Goal: Task Accomplishment & Management: Use online tool/utility

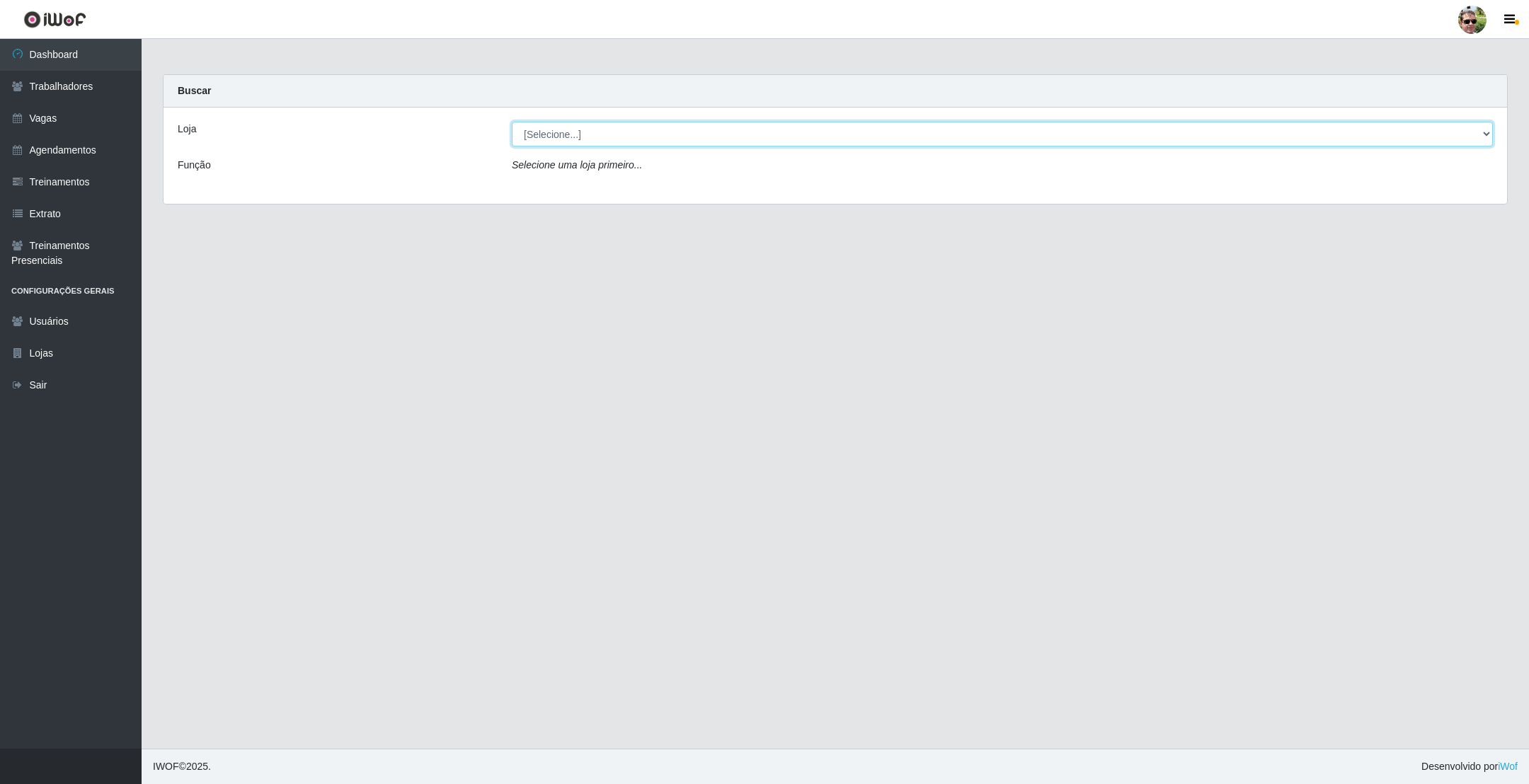
click at [590, 128] on select "[Selecione...] [PERSON_NAME] Supermercado - Gurinhém" at bounding box center [1002, 134] width 981 height 25
select select "176"
click at [512, 122] on select "[Selecione...] [PERSON_NAME] Supermercado - Gurinhém" at bounding box center [1002, 134] width 981 height 25
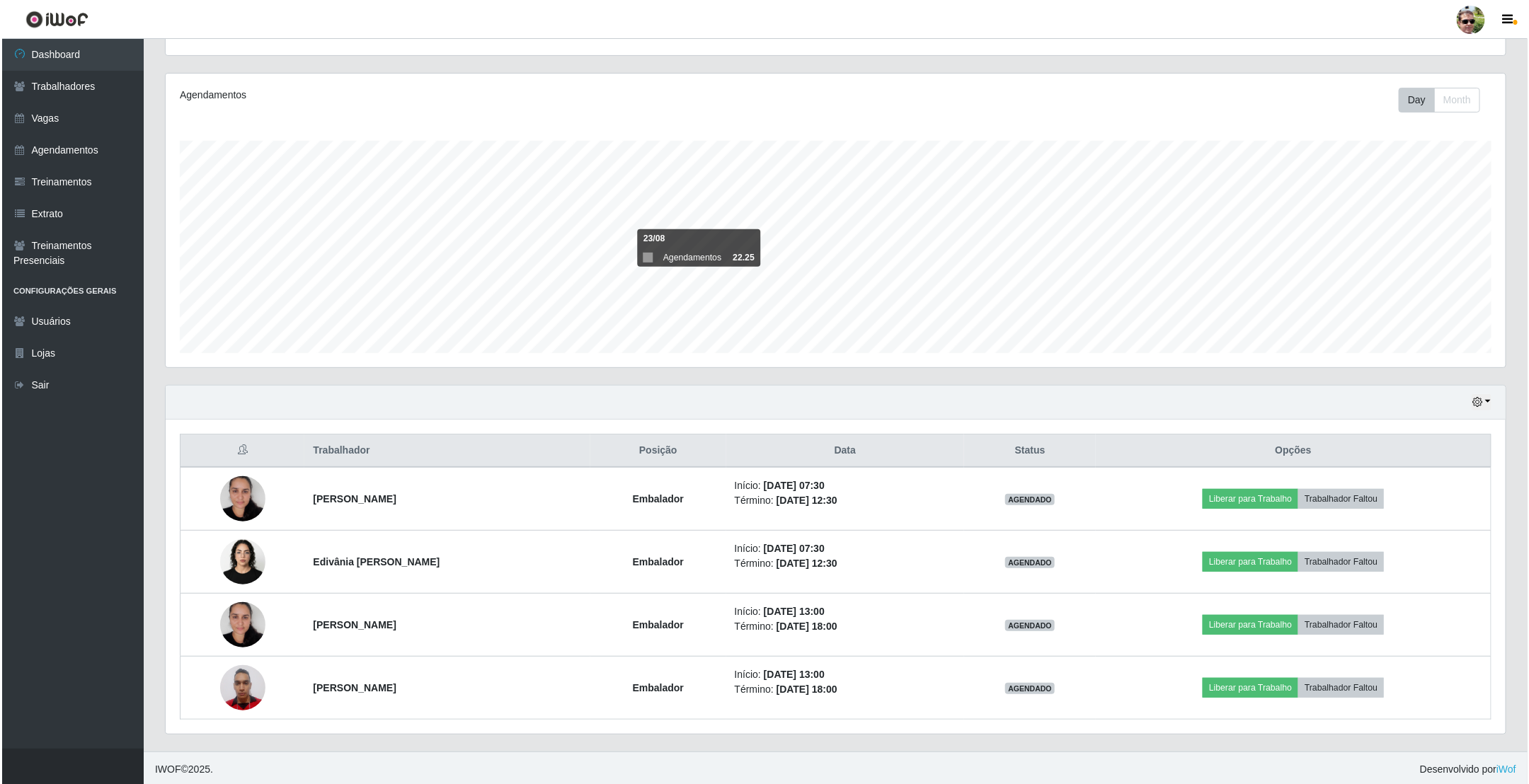
scroll to position [160, 0]
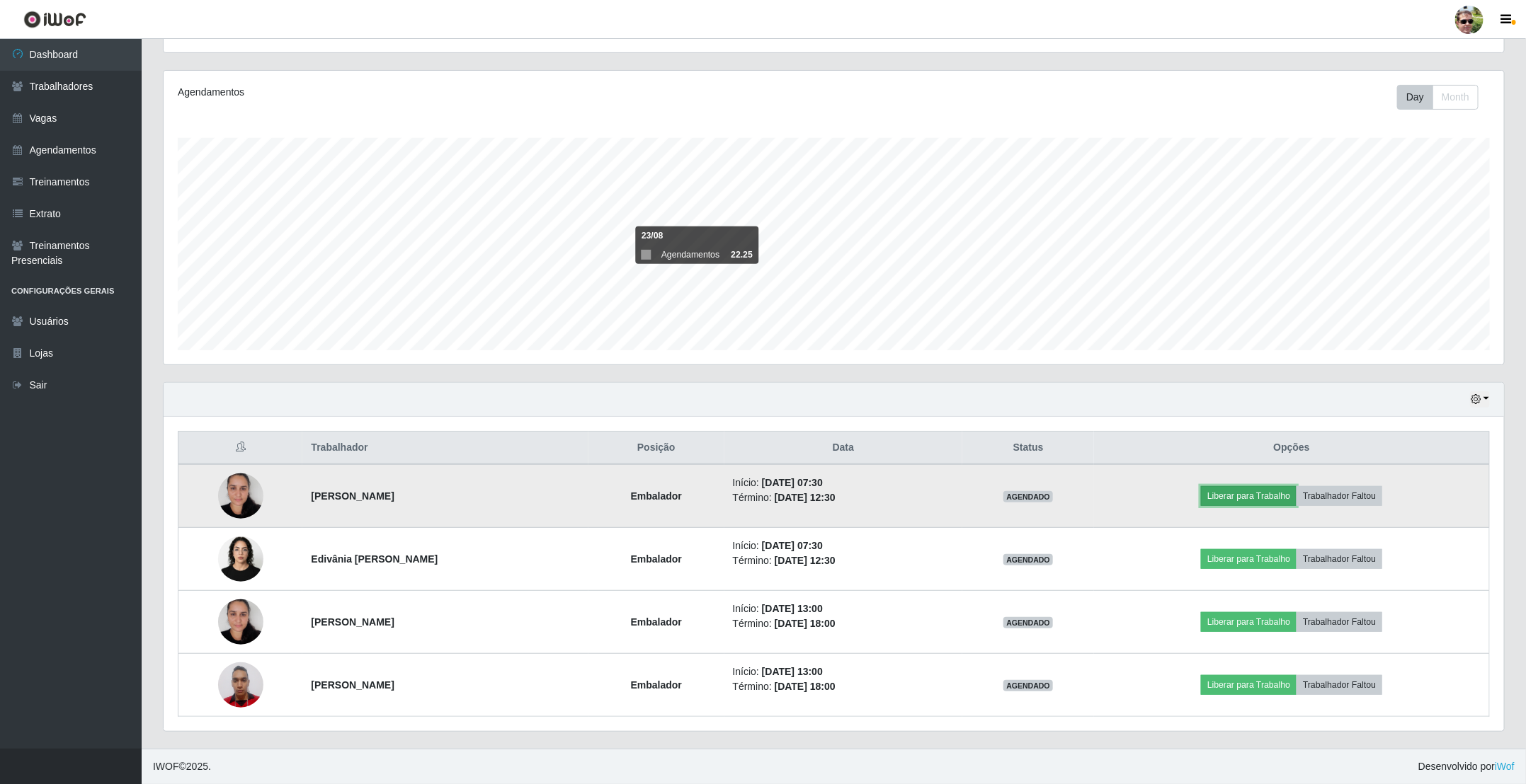
click at [1256, 493] on button "Liberar para Trabalho" at bounding box center [1249, 496] width 96 height 20
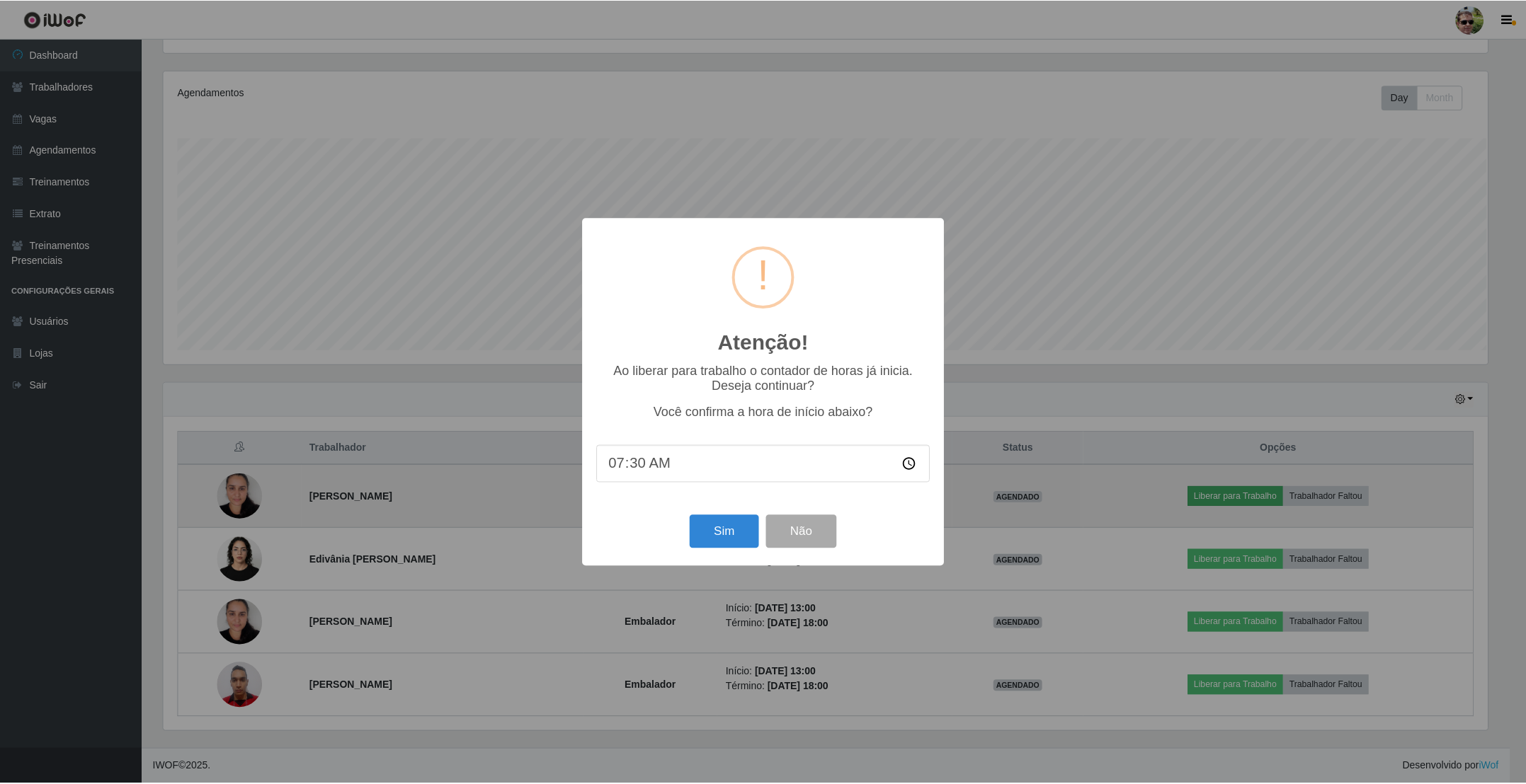
scroll to position [295, 1328]
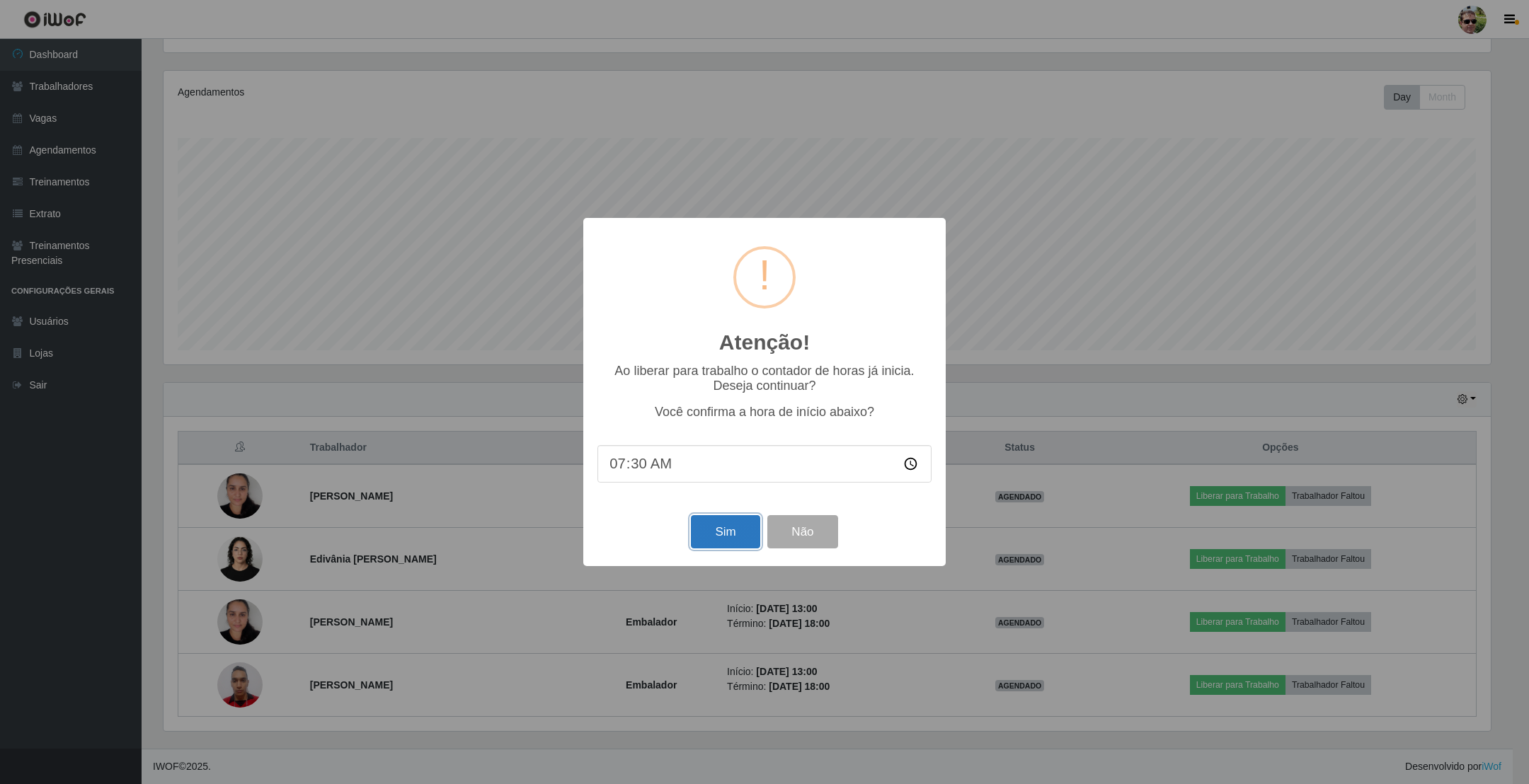
click at [727, 531] on button "Sim" at bounding box center [725, 532] width 69 height 33
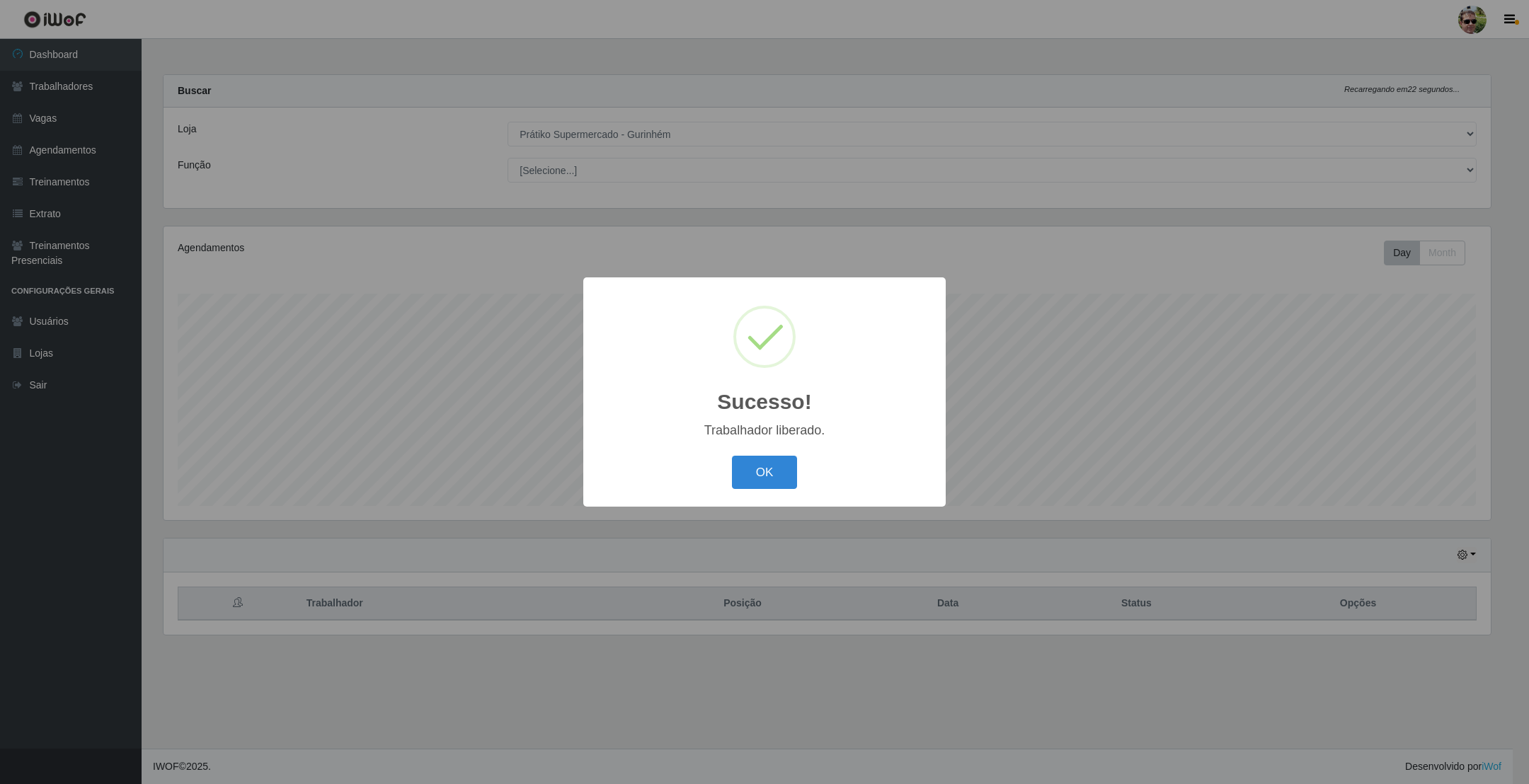
click at [732, 456] on button "OK" at bounding box center [764, 473] width 66 height 33
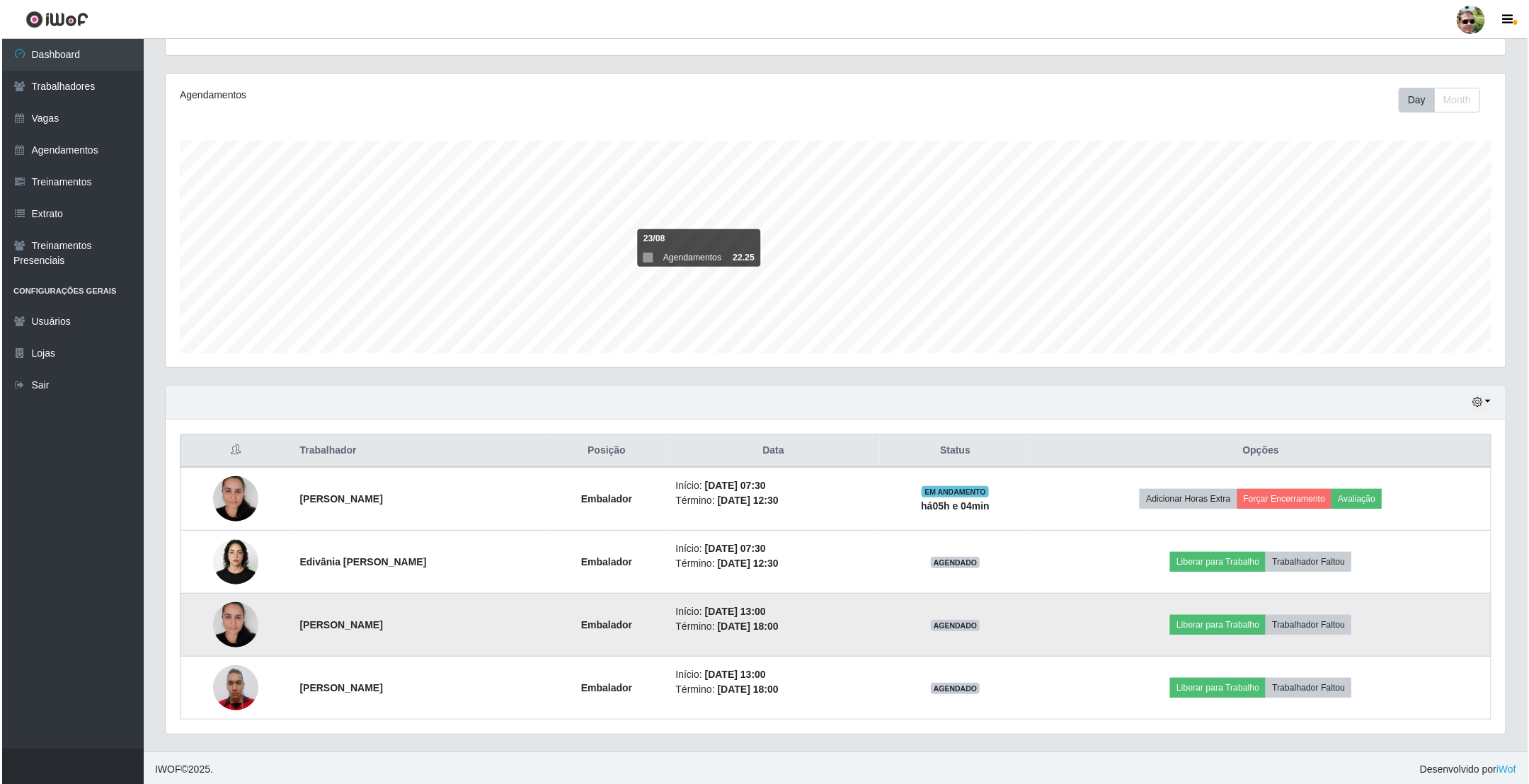
scroll to position [160, 0]
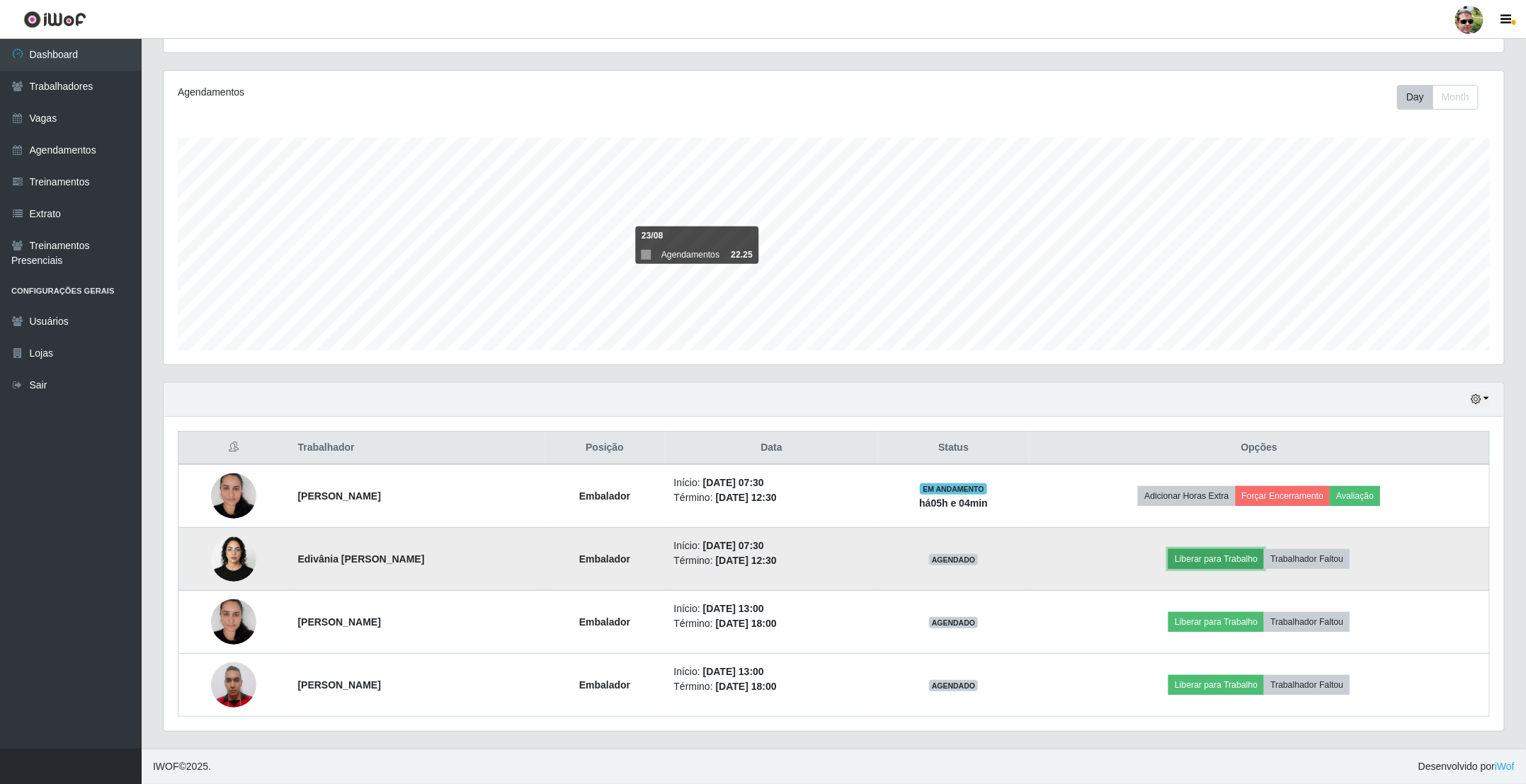
click at [1220, 558] on button "Liberar para Trabalho" at bounding box center [1216, 559] width 96 height 20
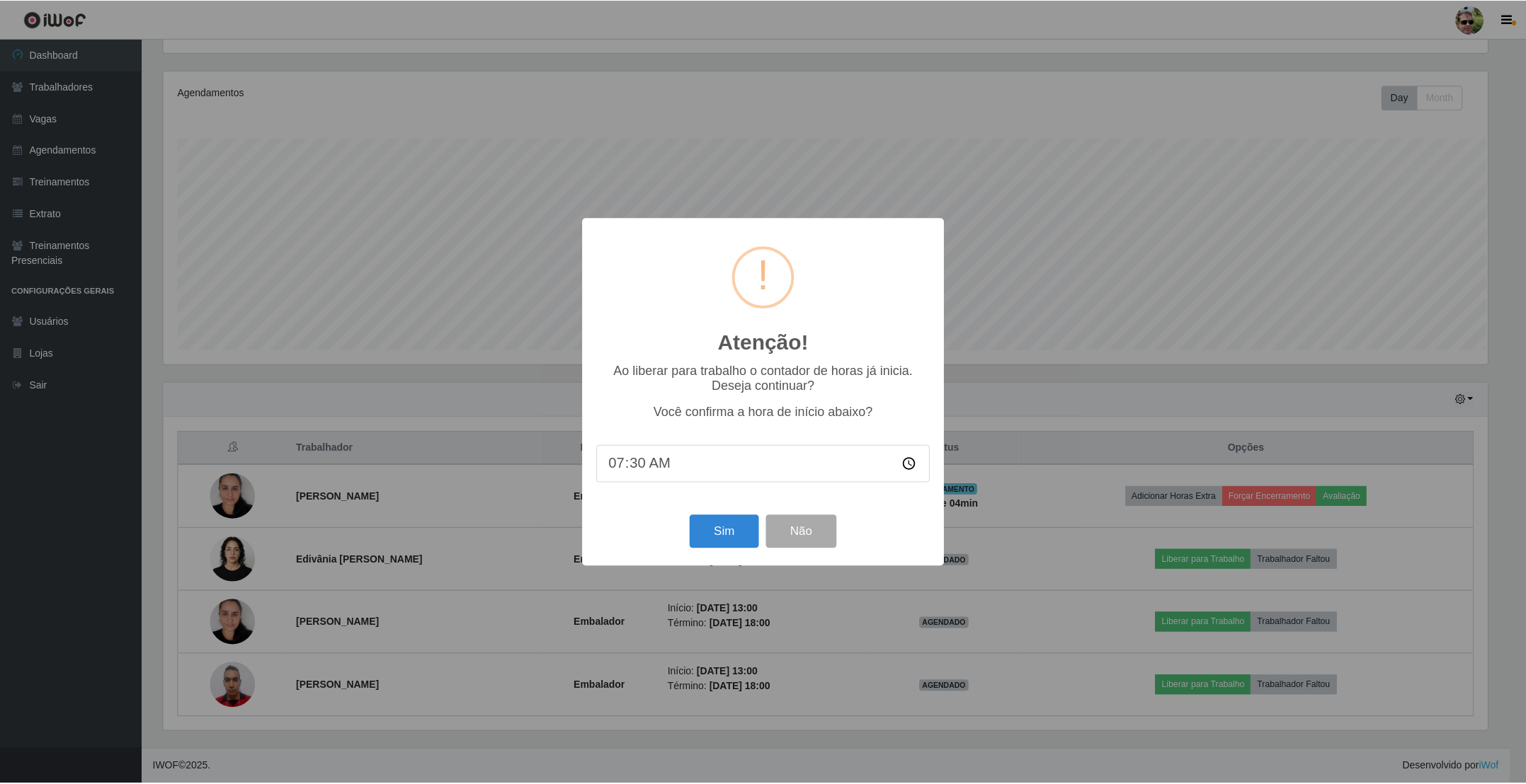
scroll to position [295, 1328]
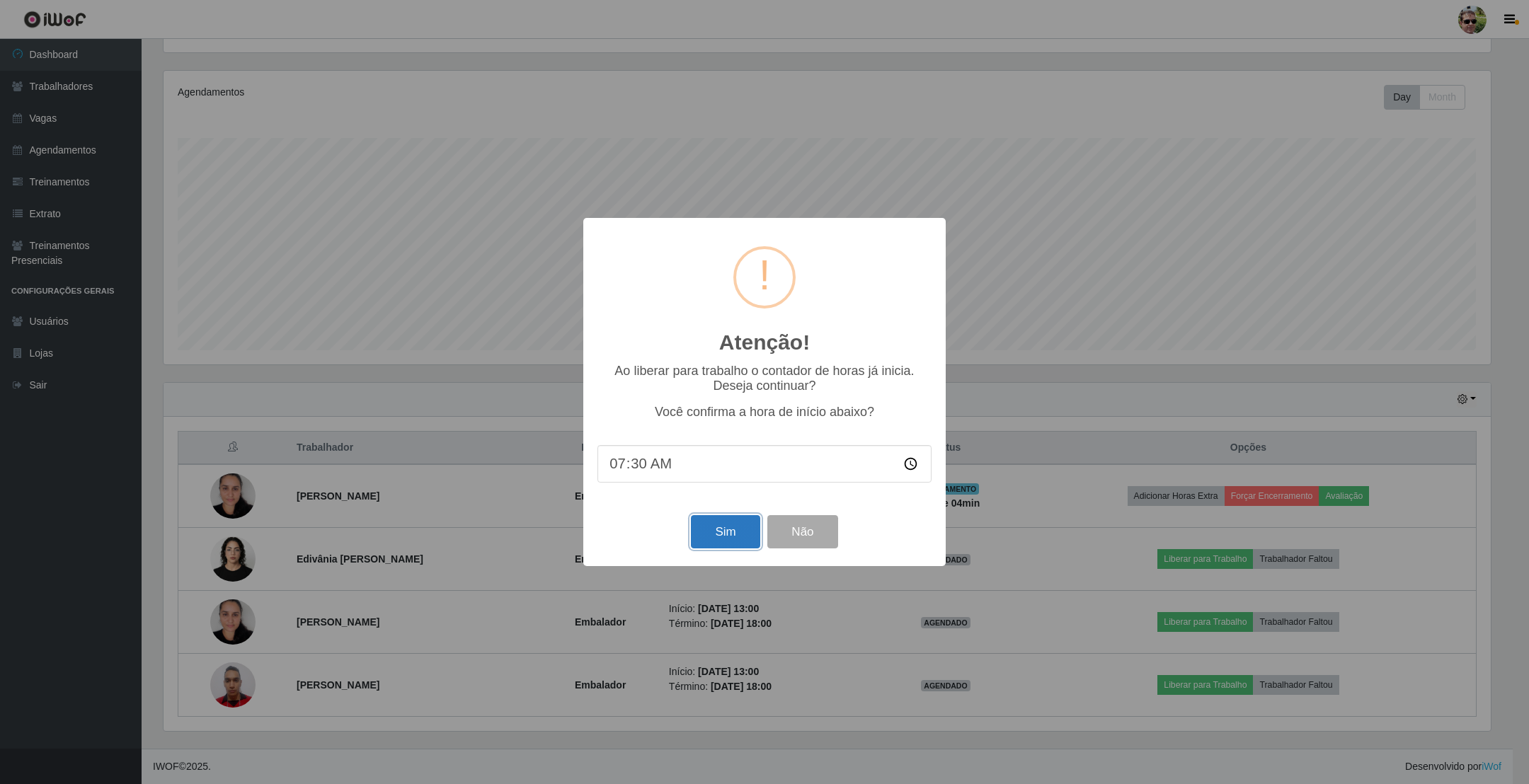
click at [728, 531] on button "Sim" at bounding box center [725, 532] width 69 height 33
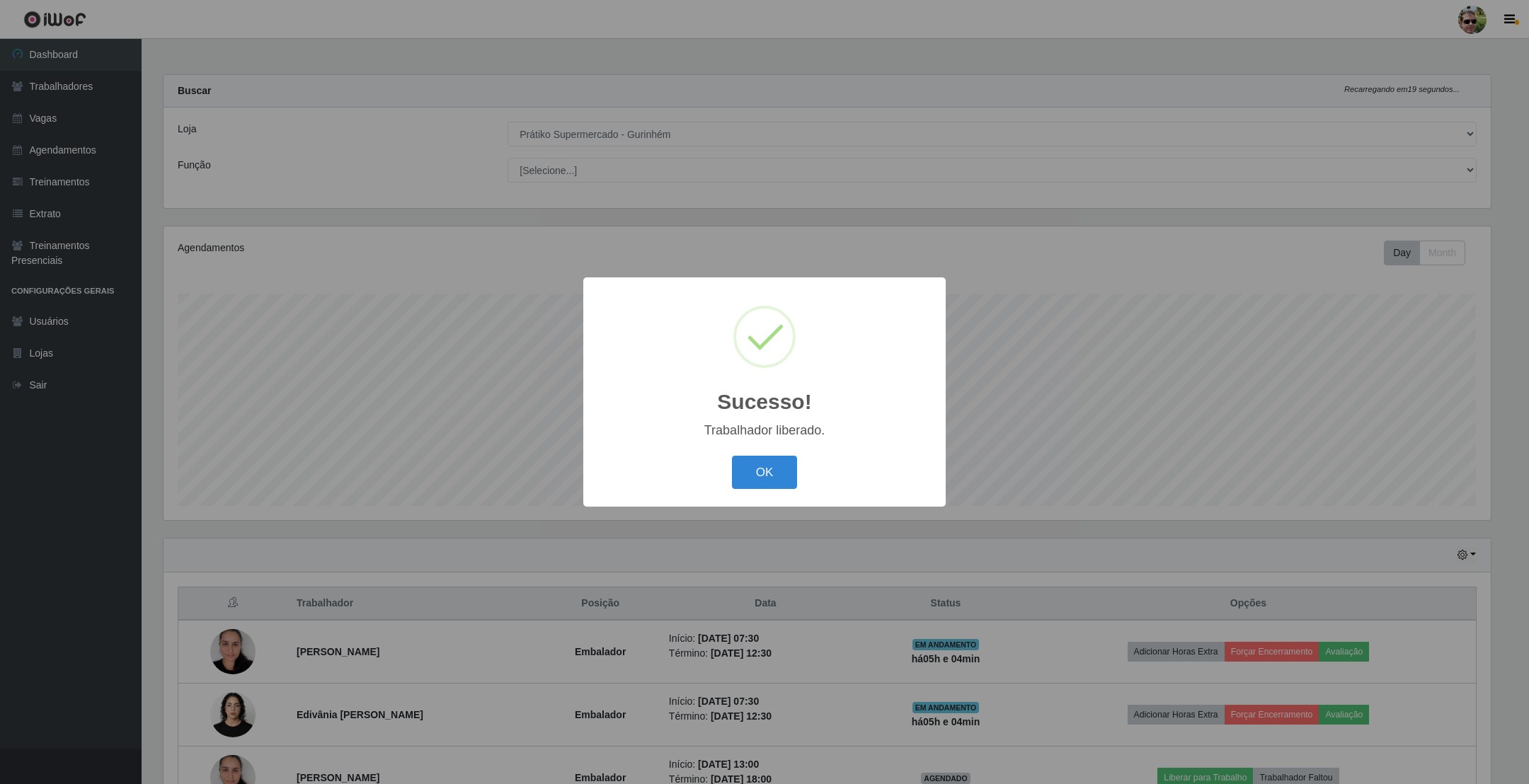
click at [732, 456] on button "OK" at bounding box center [764, 473] width 66 height 33
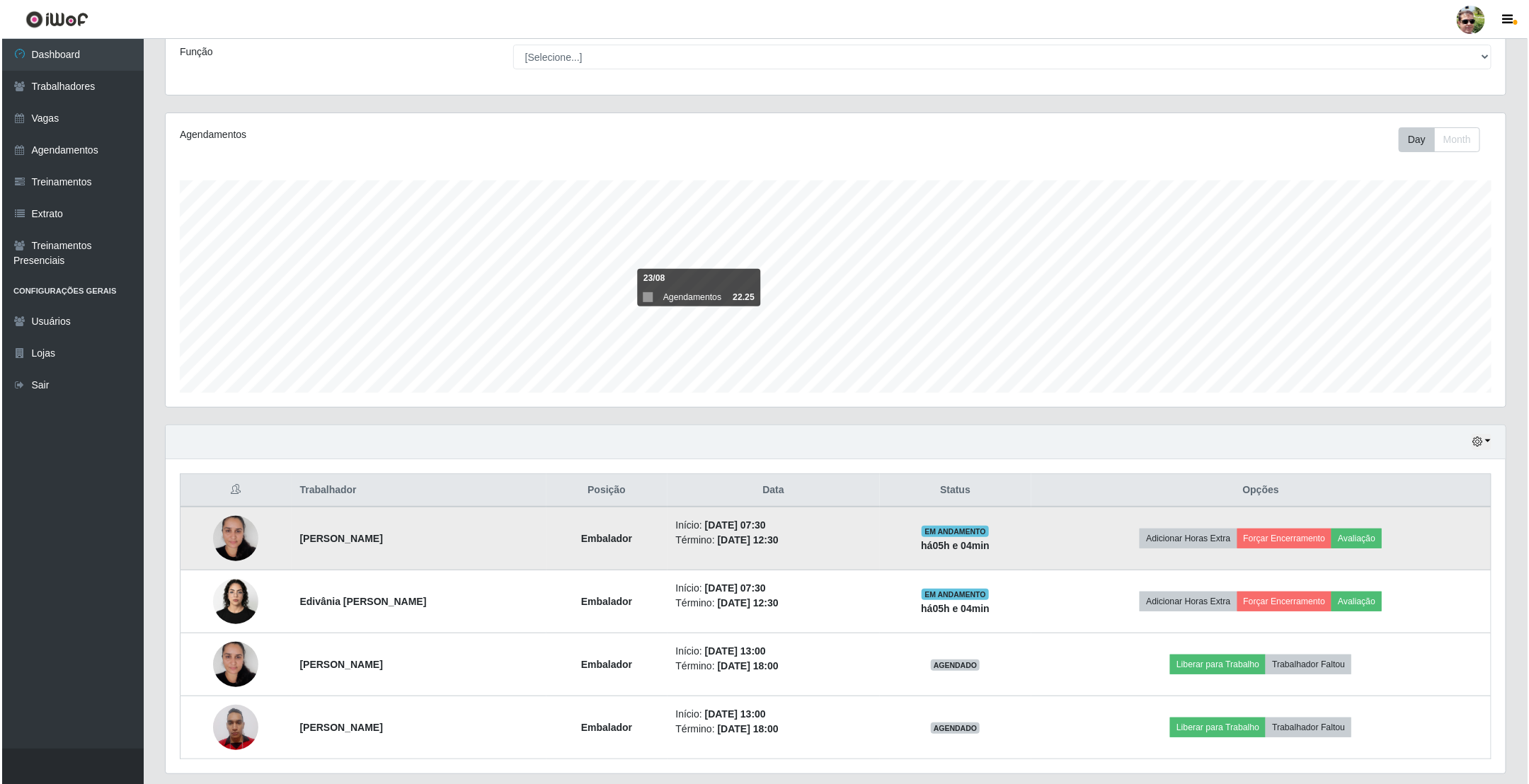
scroll to position [160, 0]
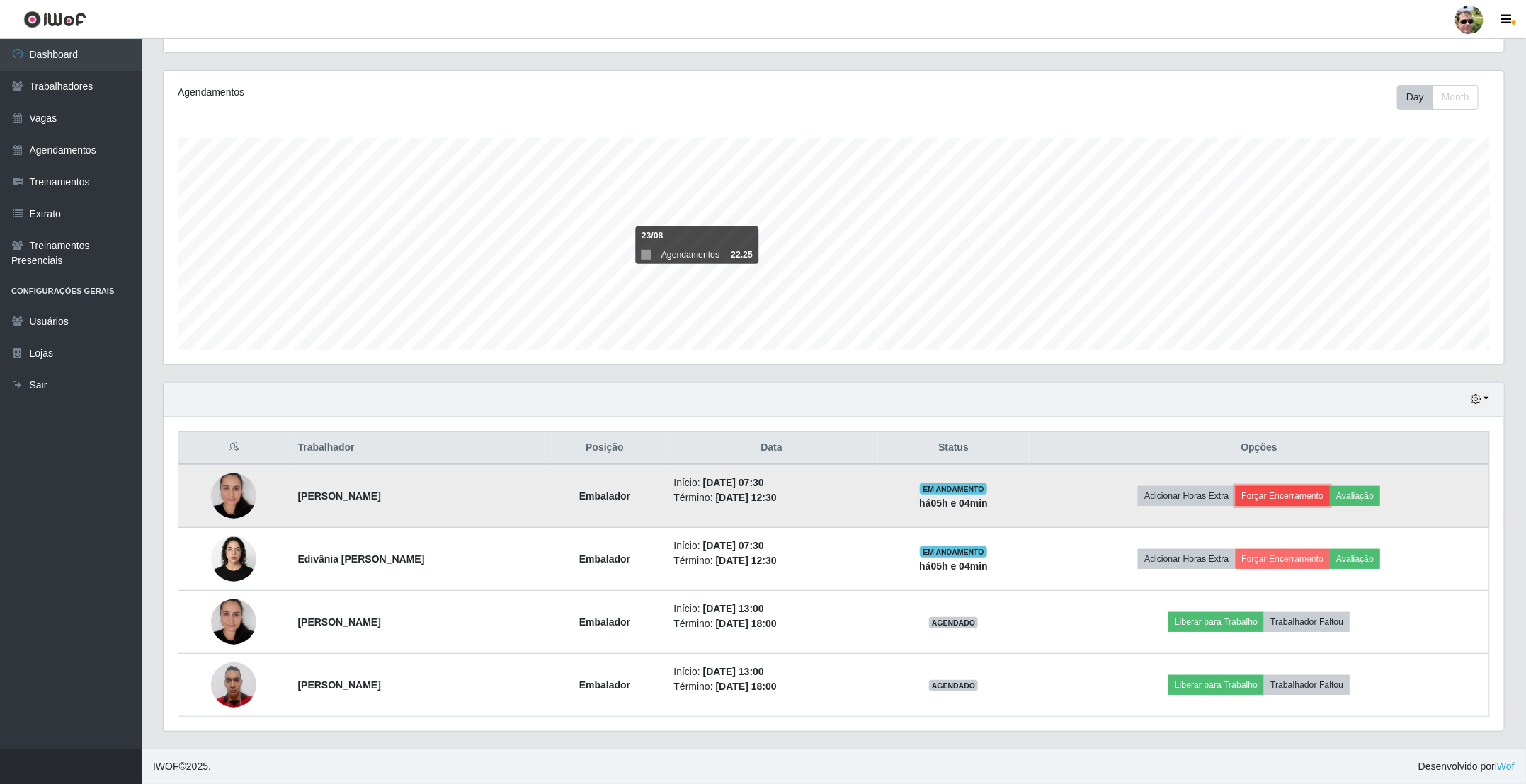
click at [1313, 497] on button "Forçar Encerramento" at bounding box center [1283, 496] width 95 height 20
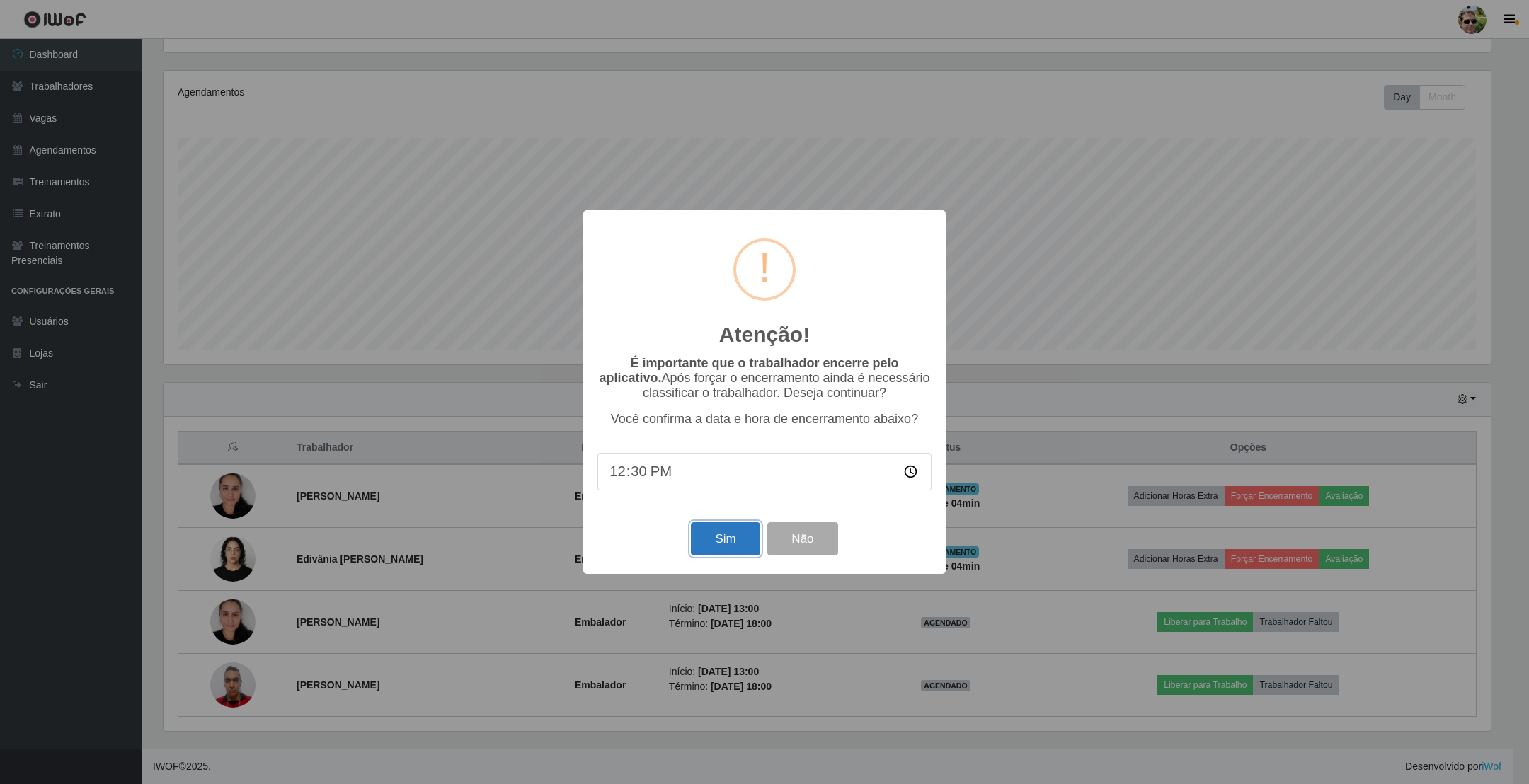
click at [715, 539] on button "Sim" at bounding box center [725, 539] width 69 height 33
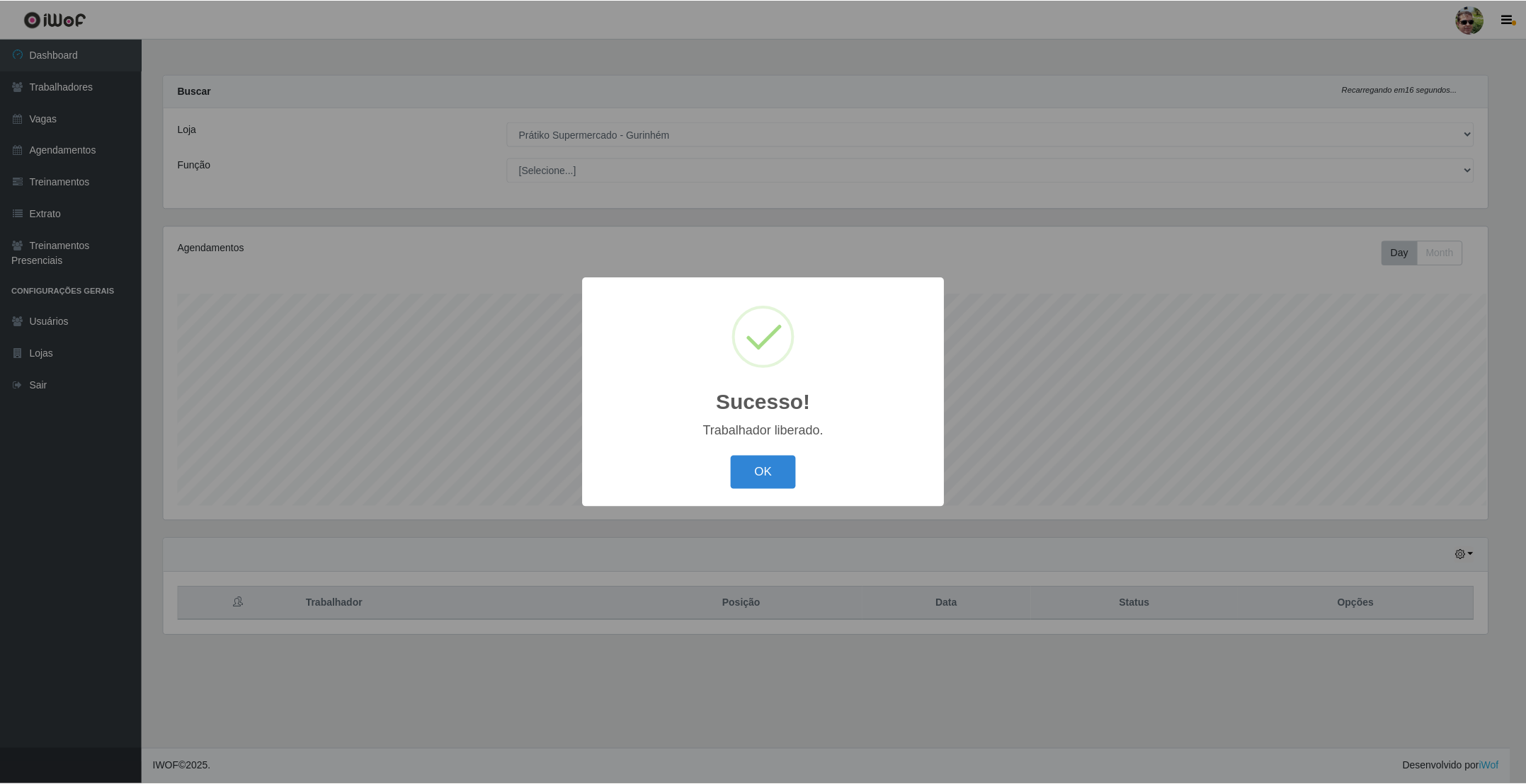
scroll to position [0, 0]
click at [732, 456] on button "OK" at bounding box center [765, 473] width 66 height 33
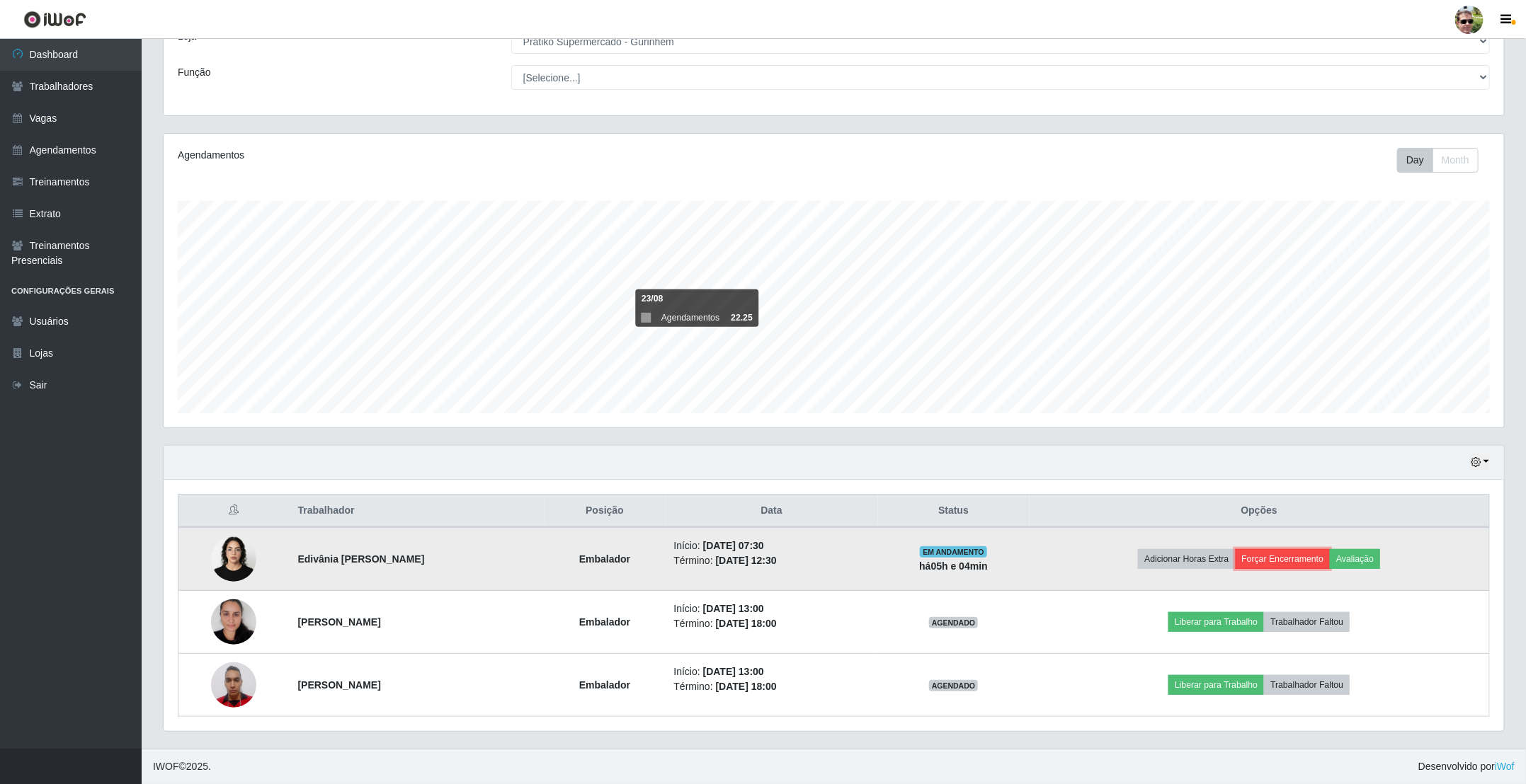
click at [1326, 552] on button "Forçar Encerramento" at bounding box center [1283, 559] width 95 height 20
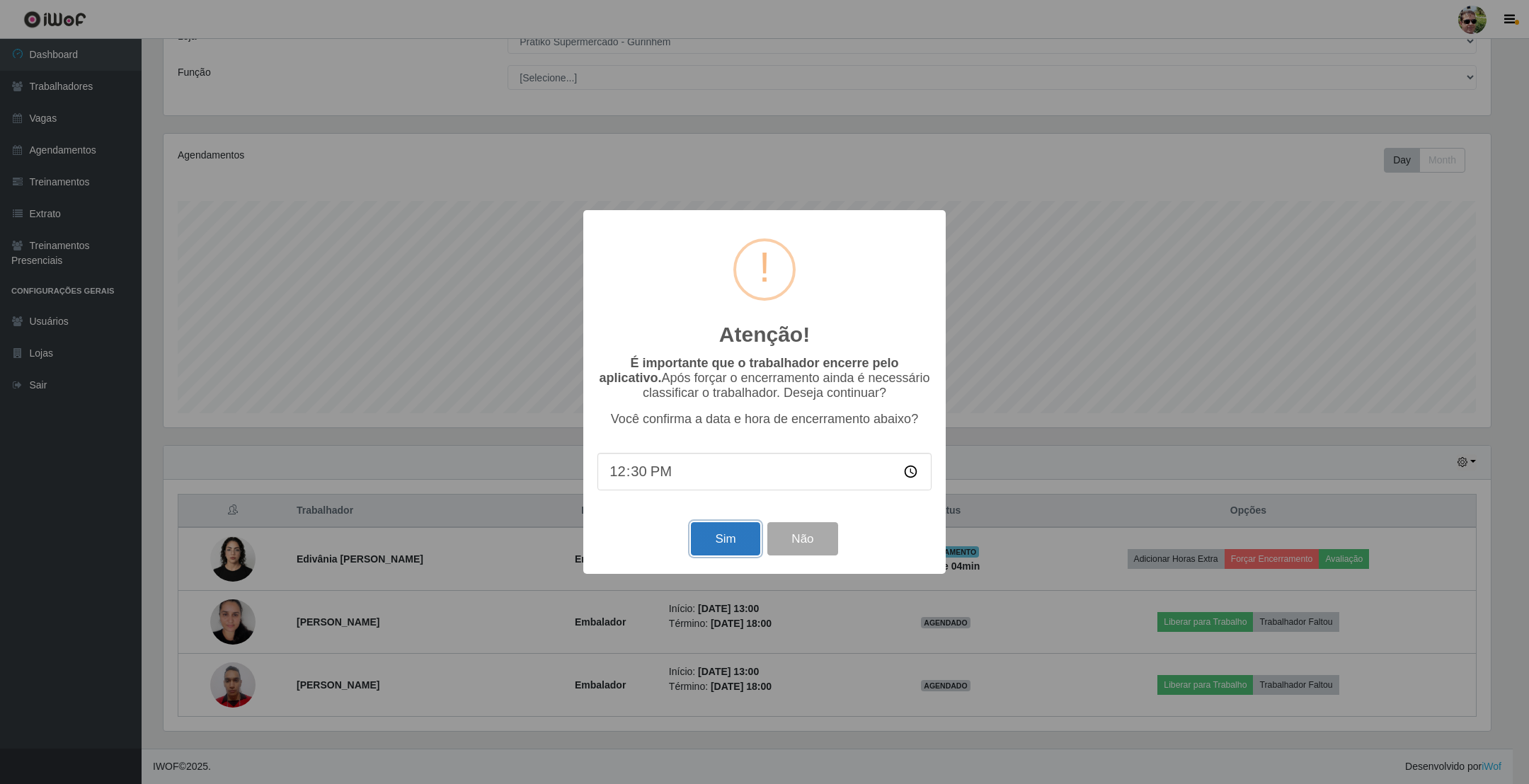
click at [722, 539] on button "Sim" at bounding box center [725, 539] width 69 height 33
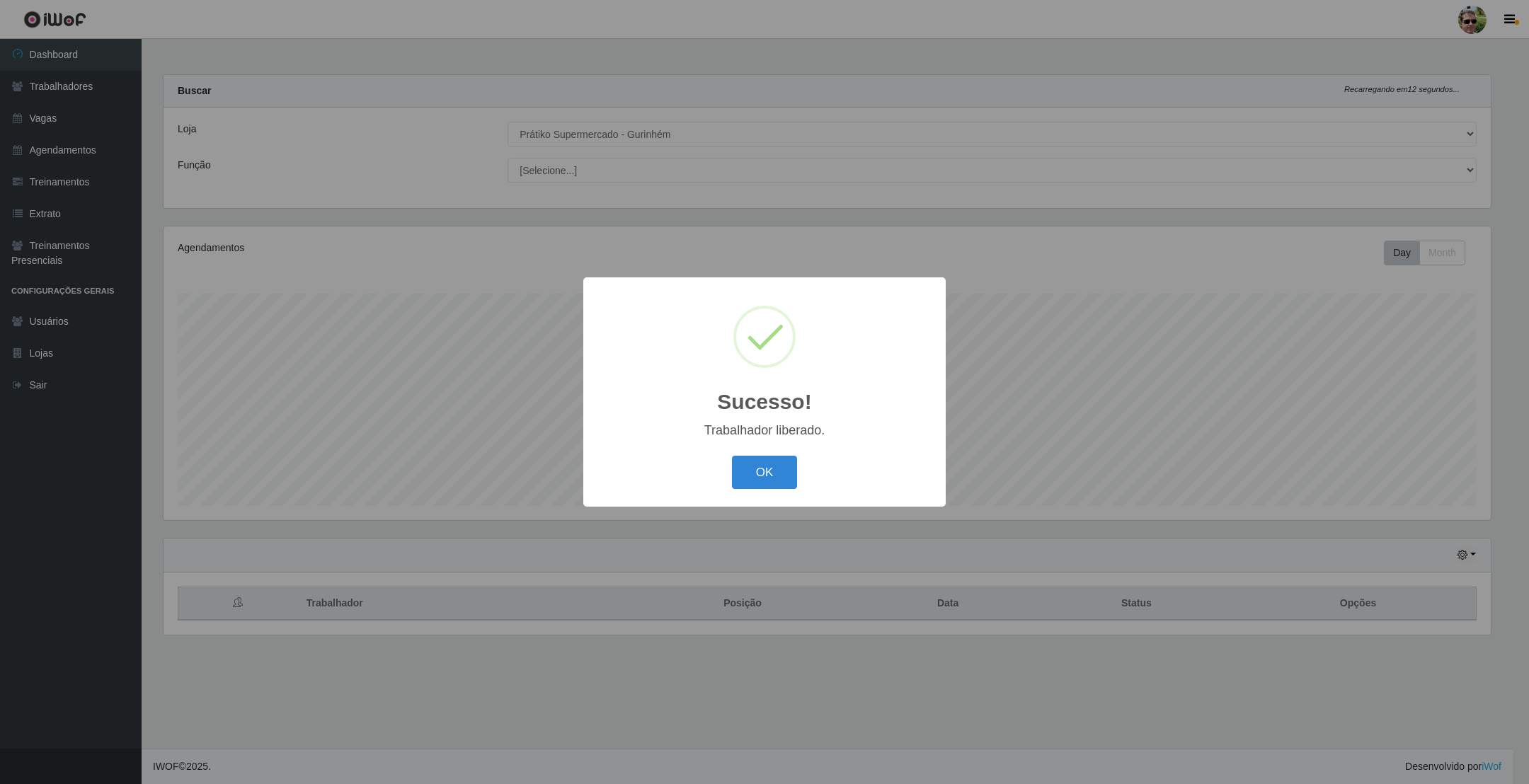
click at [732, 456] on button "OK" at bounding box center [764, 473] width 66 height 33
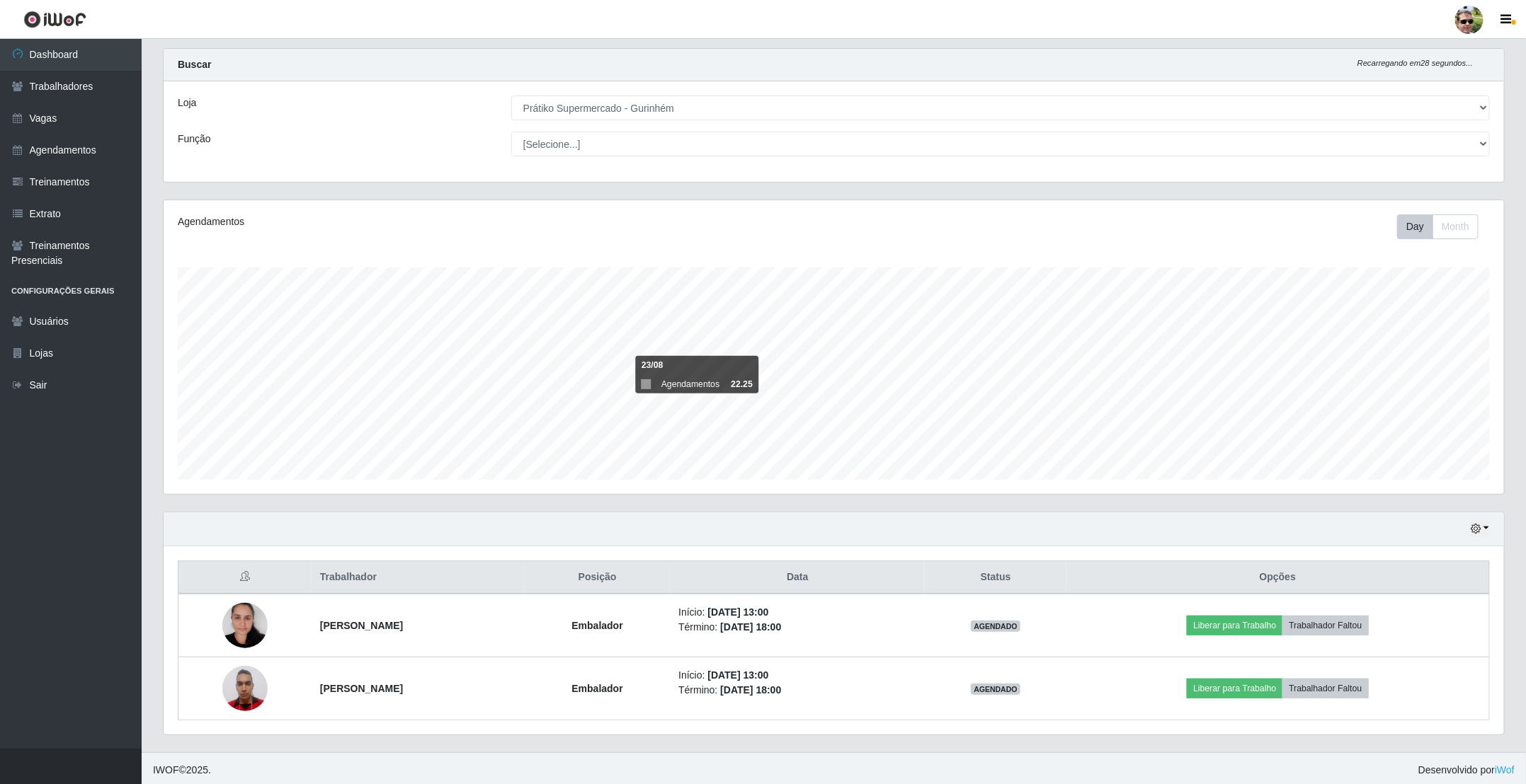
scroll to position [34, 0]
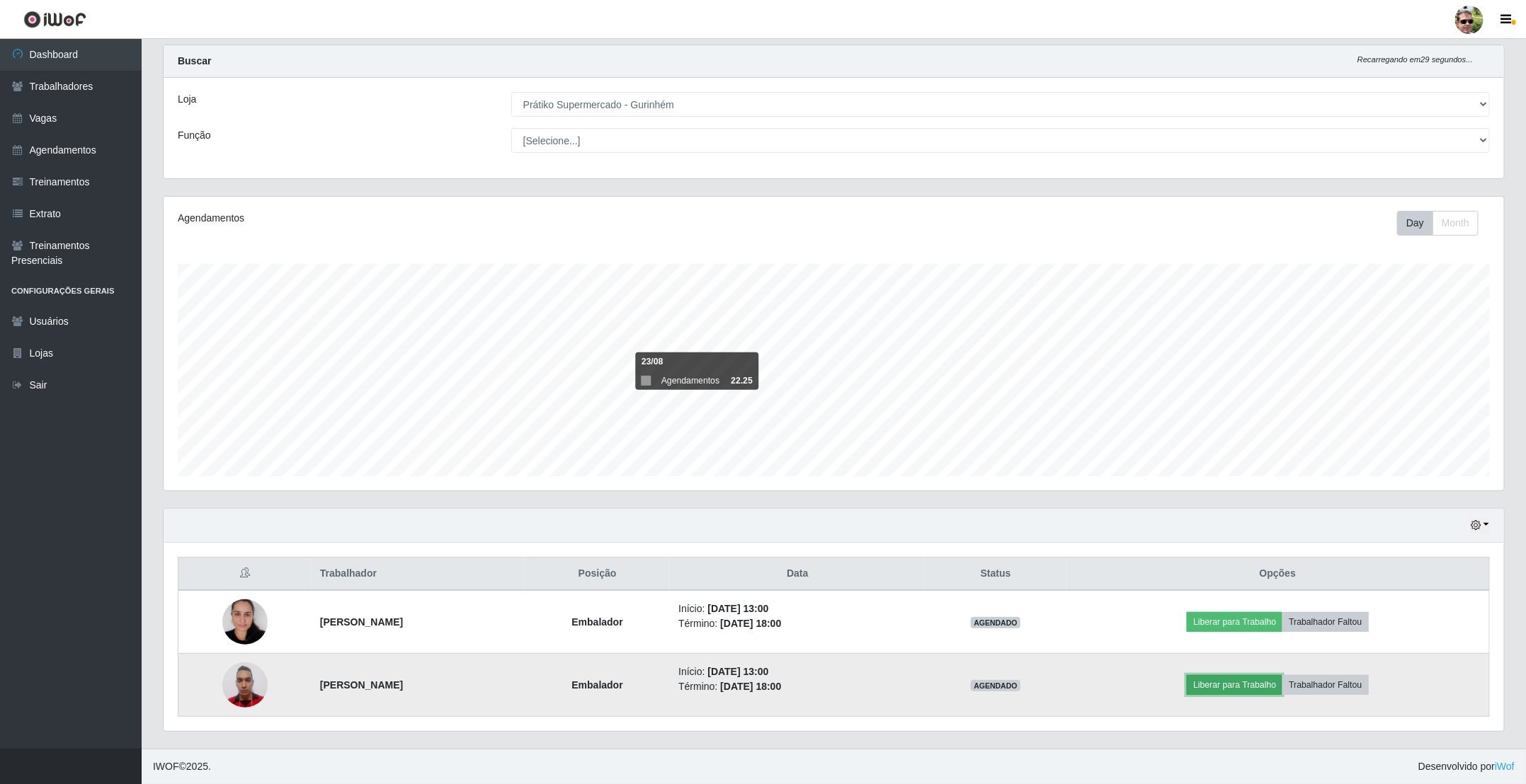
click at [1262, 680] on button "Liberar para Trabalho" at bounding box center [1235, 685] width 96 height 20
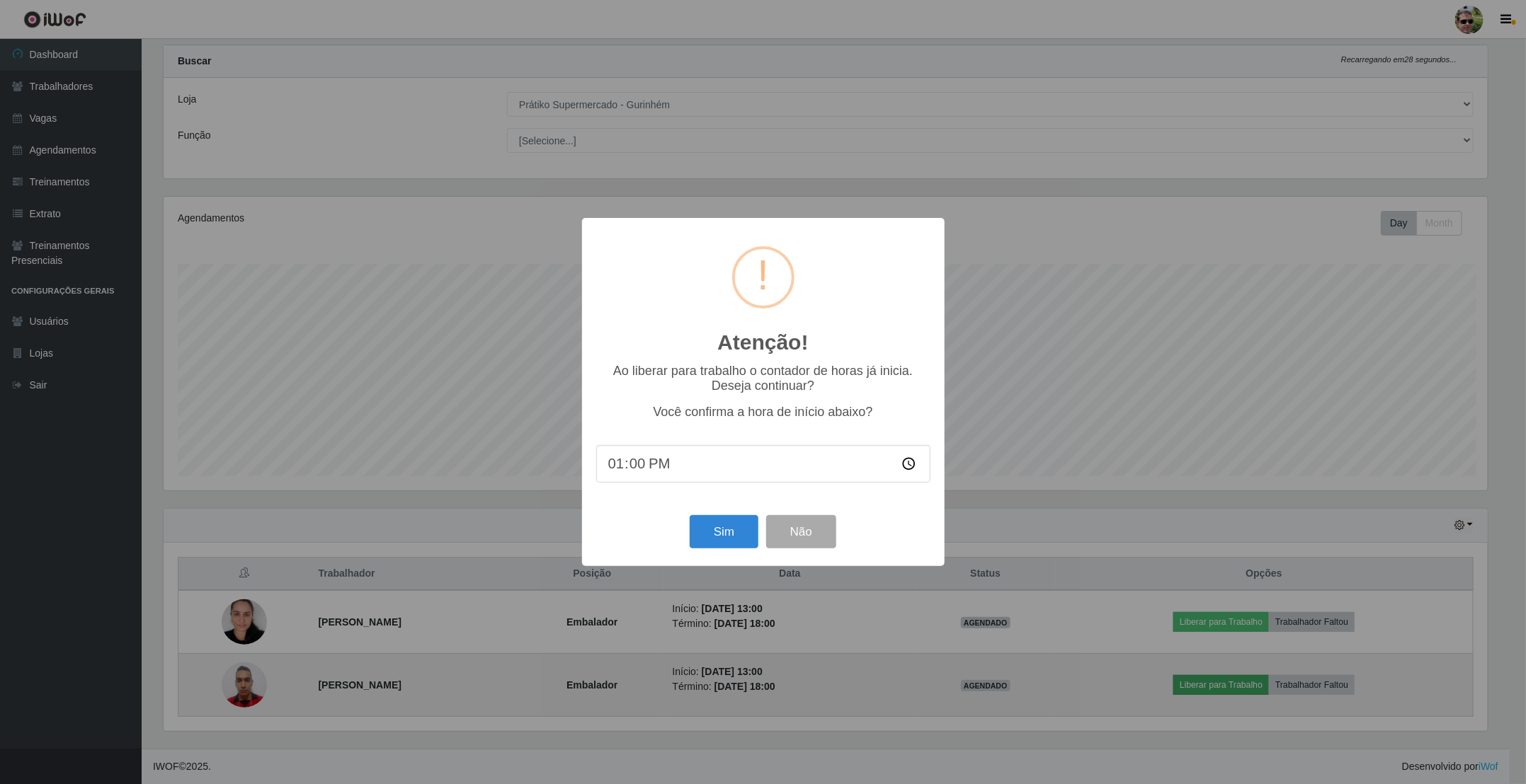
scroll to position [295, 1328]
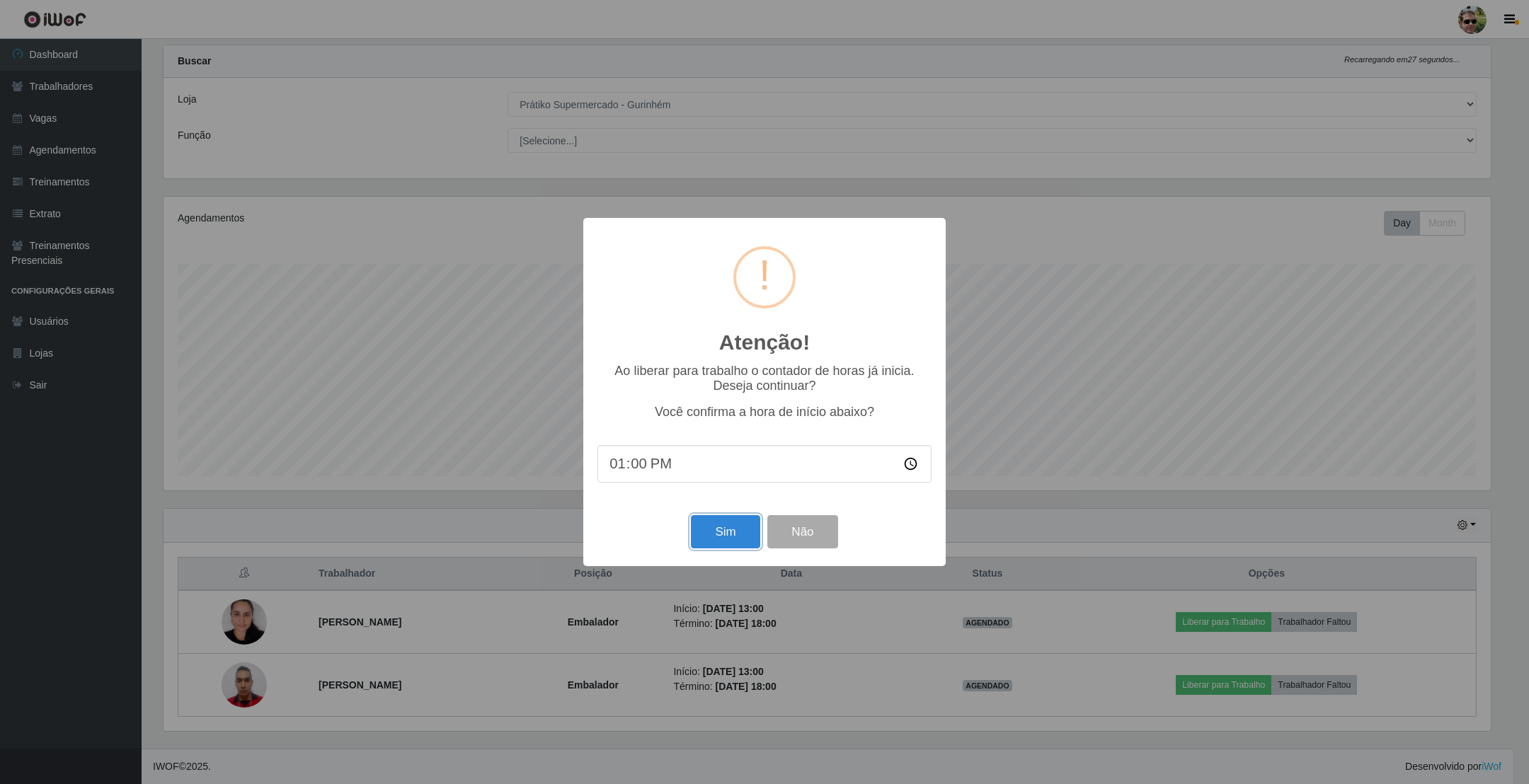
click at [691, 515] on button "Sim" at bounding box center [725, 532] width 69 height 33
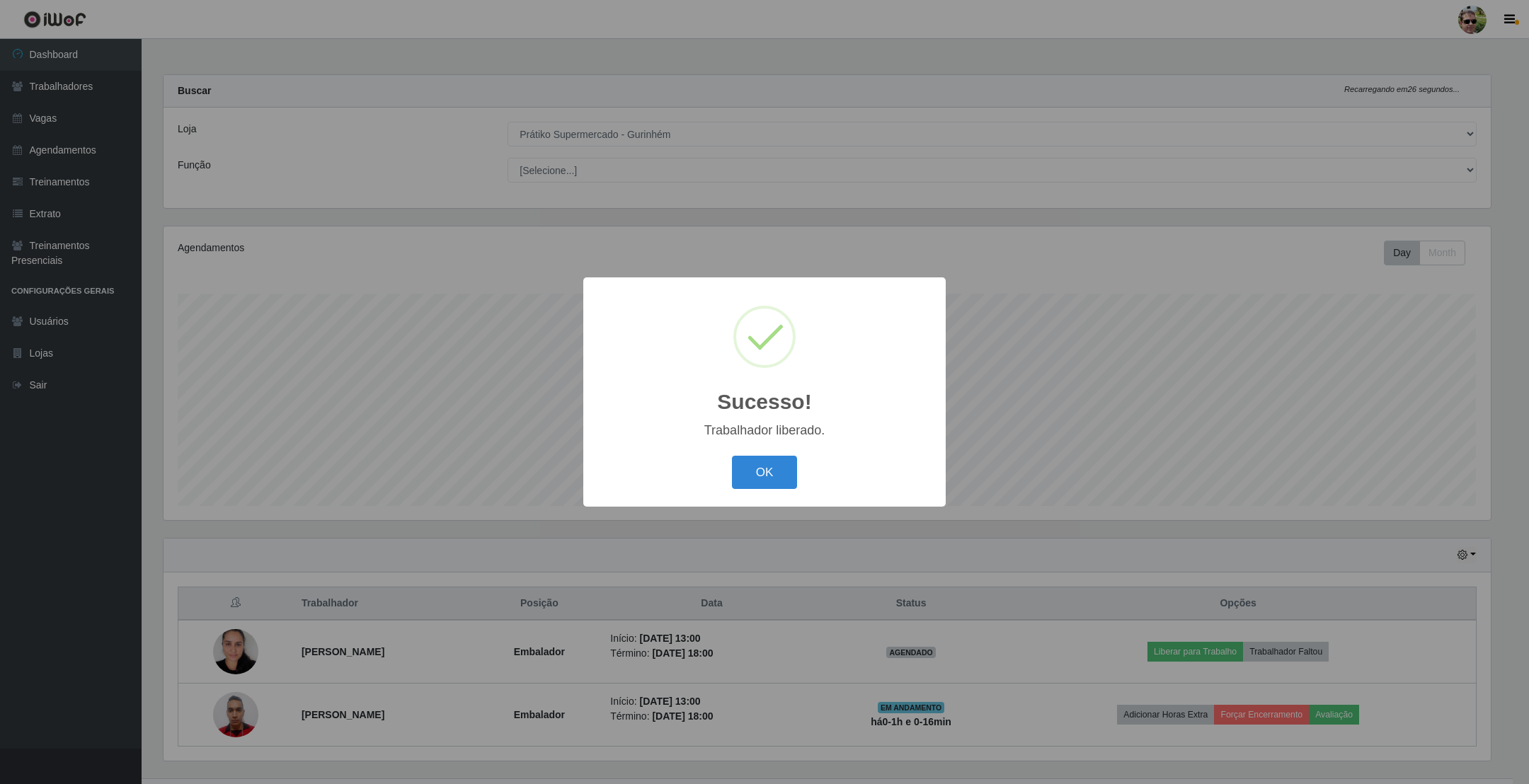
click at [732, 456] on button "OK" at bounding box center [764, 473] width 66 height 33
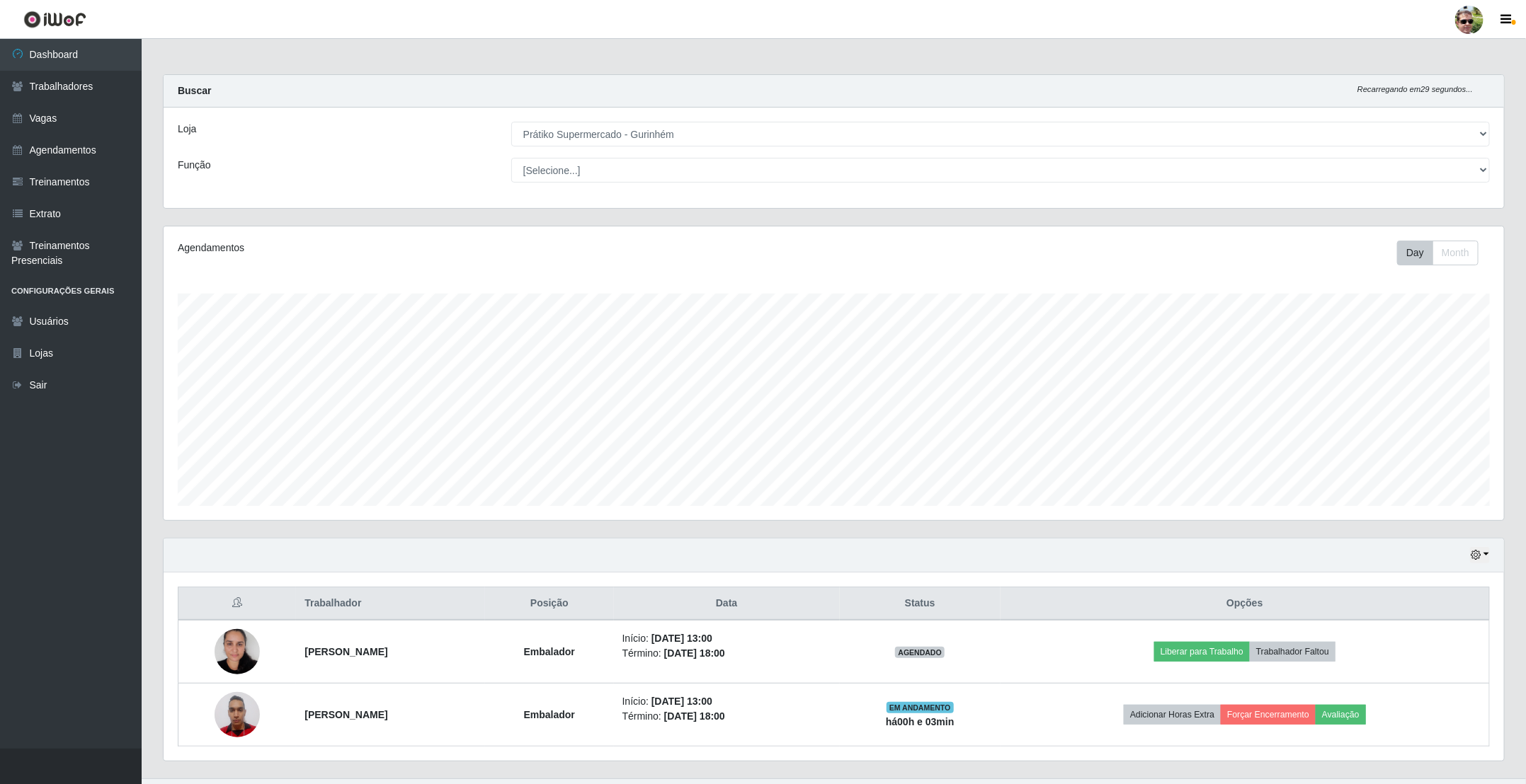
scroll to position [34, 0]
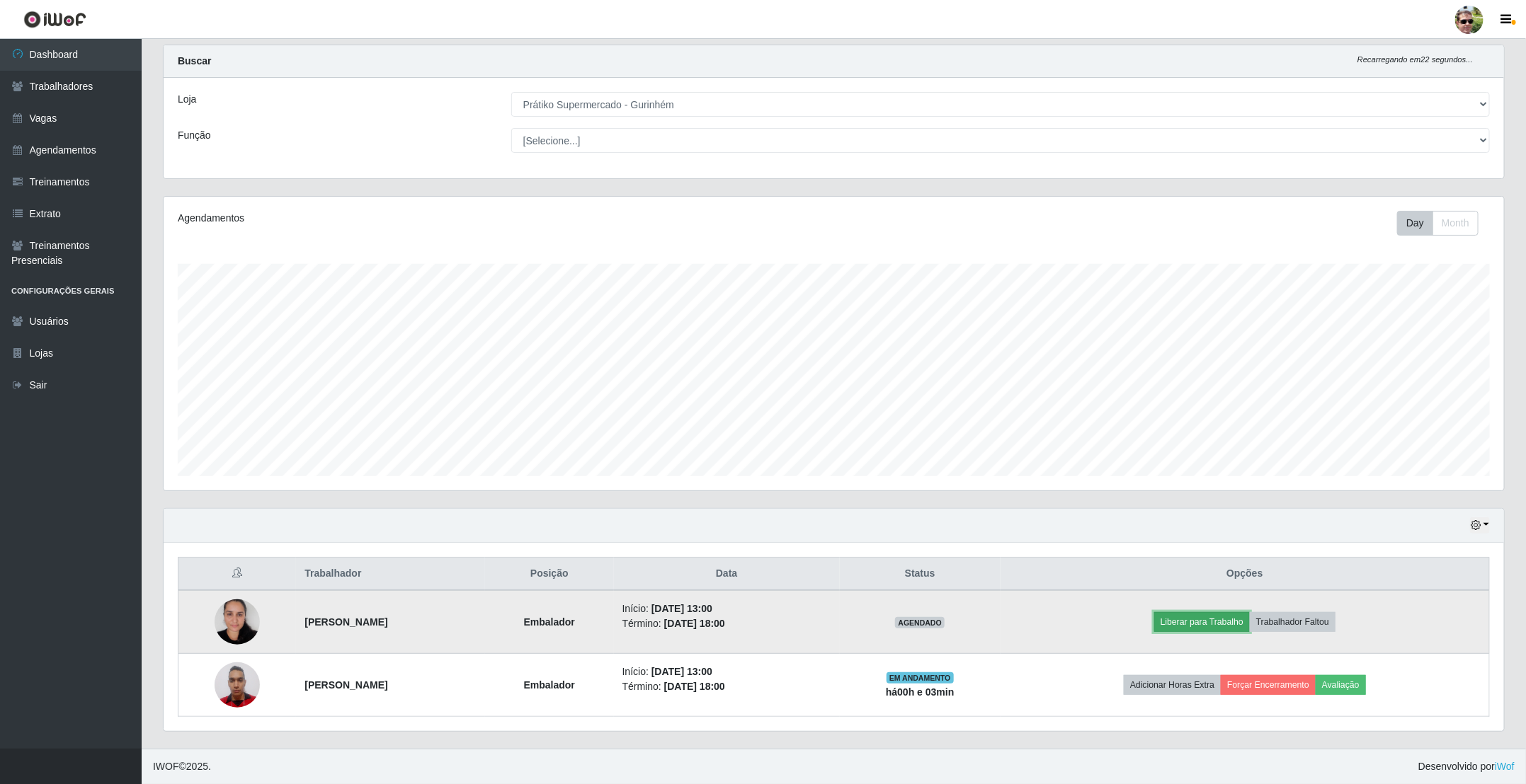
click at [1224, 620] on button "Liberar para Trabalho" at bounding box center [1202, 622] width 96 height 20
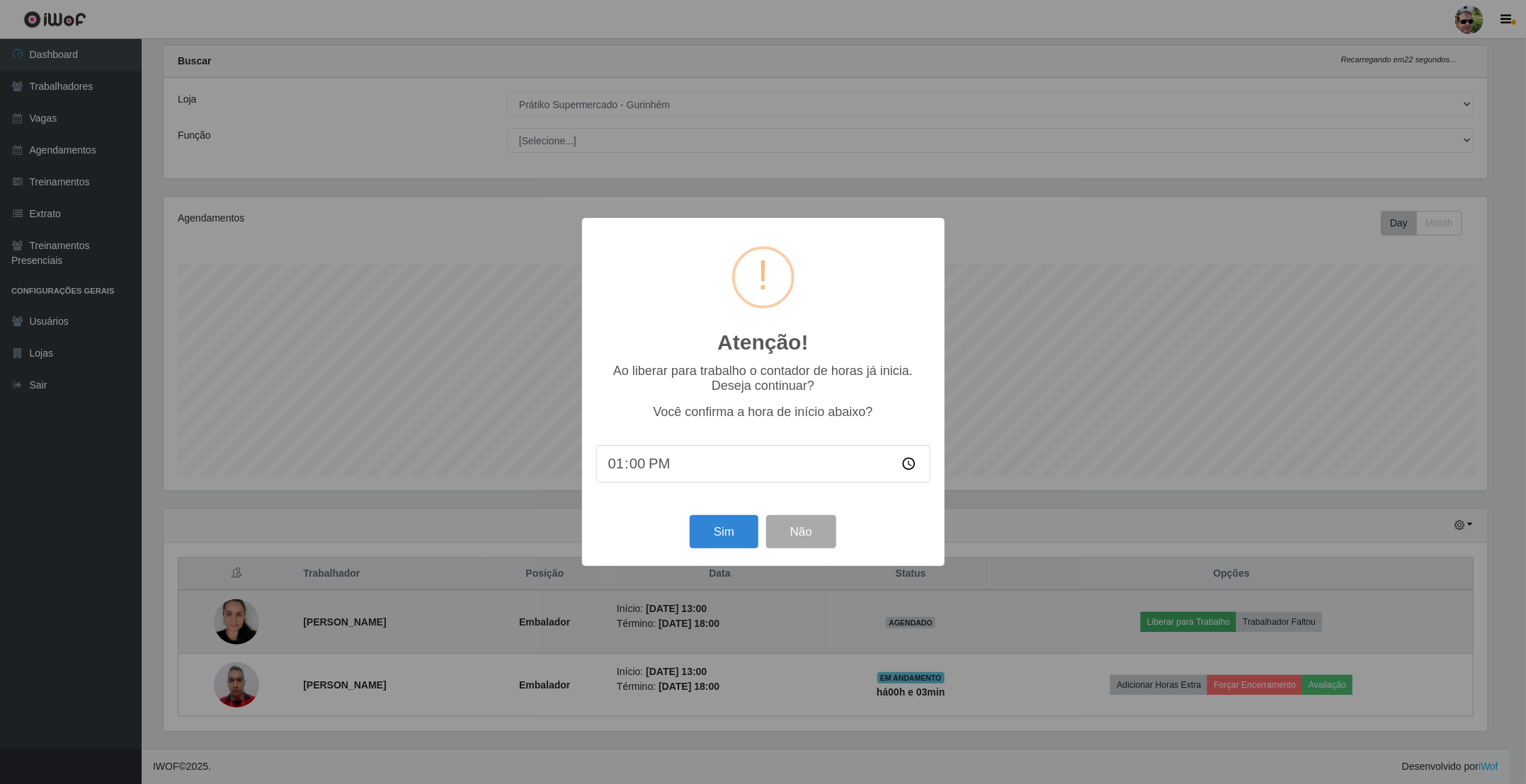
scroll to position [295, 1328]
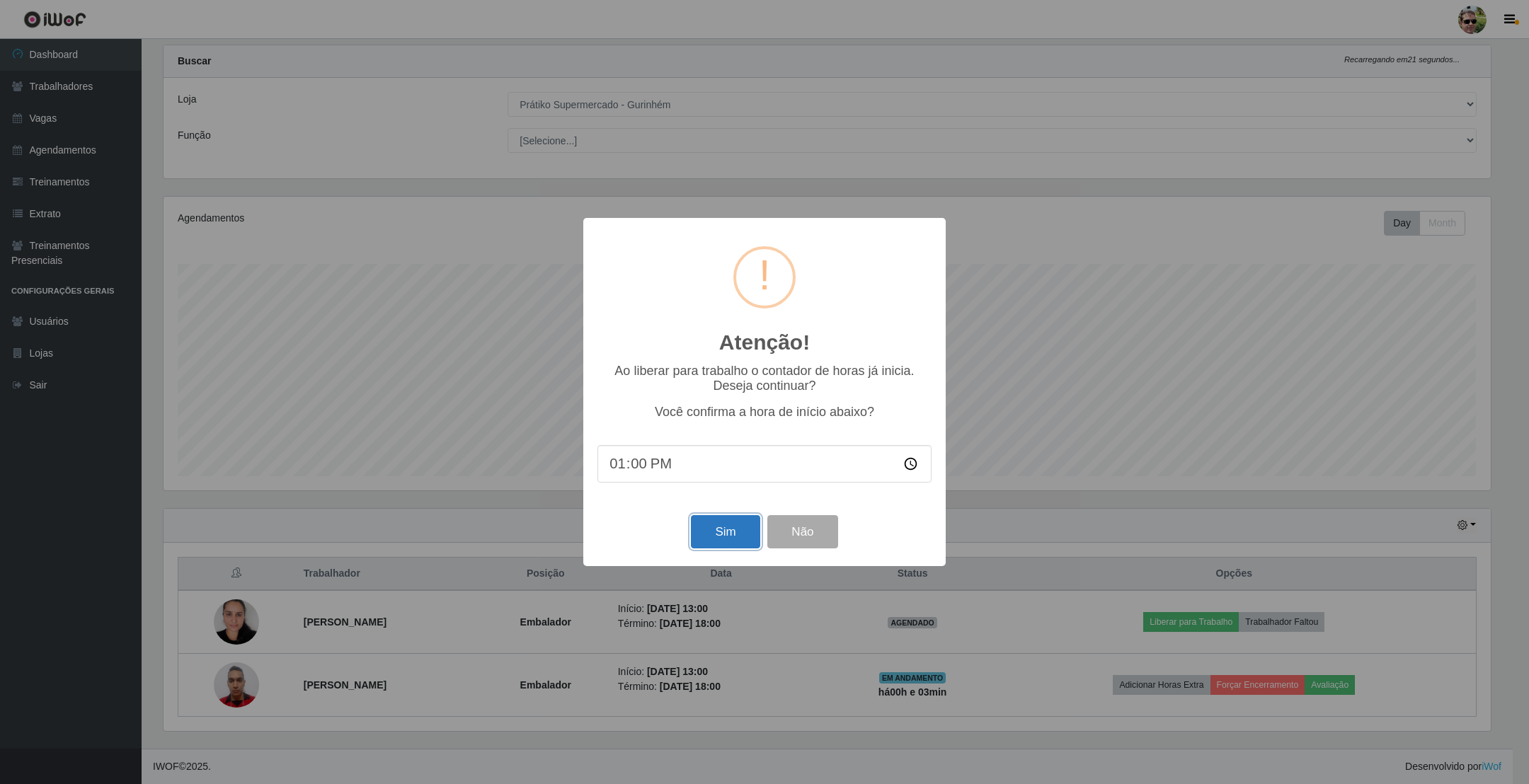
click at [730, 535] on button "Sim" at bounding box center [725, 532] width 69 height 33
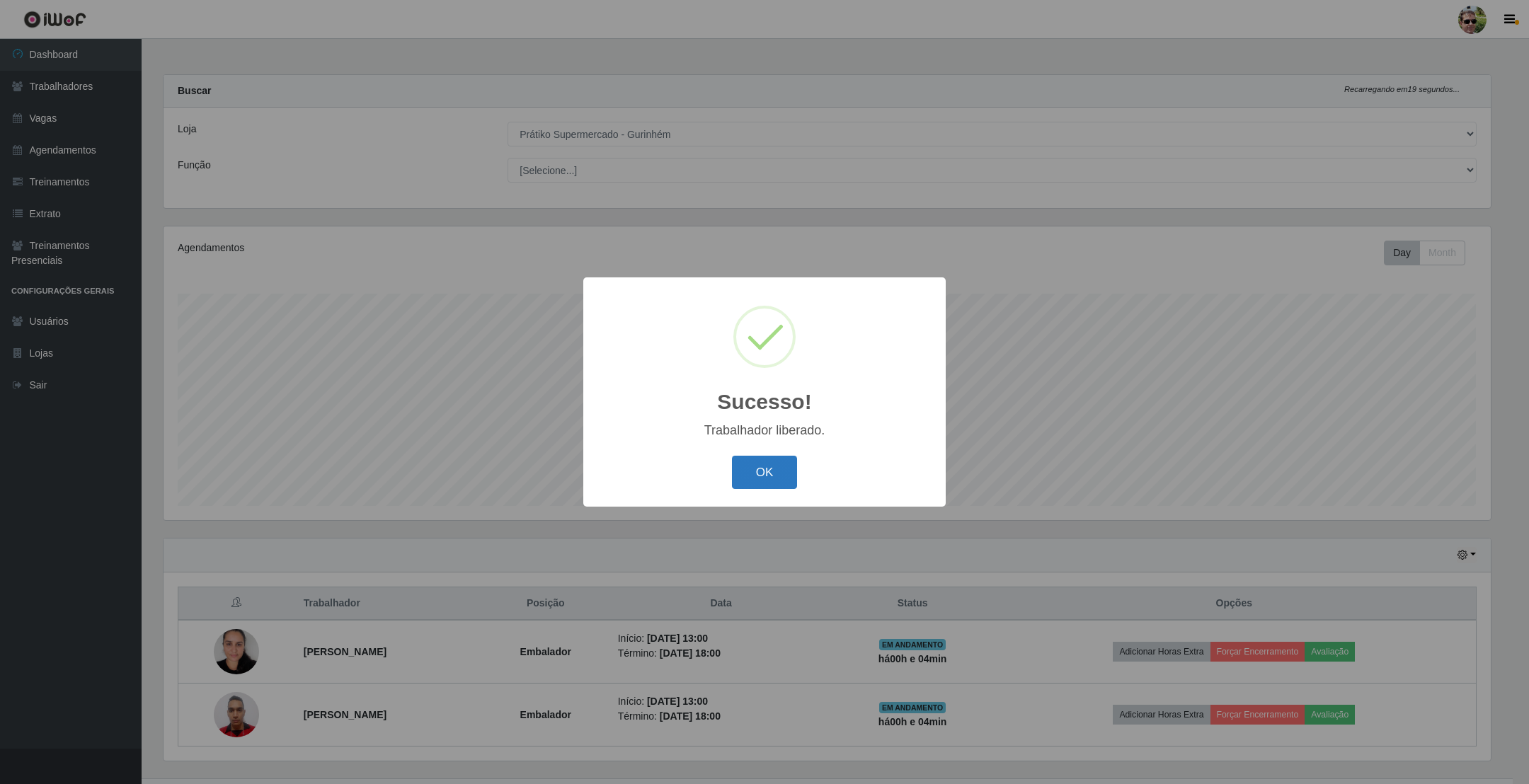
click at [764, 484] on button "OK" at bounding box center [764, 473] width 66 height 33
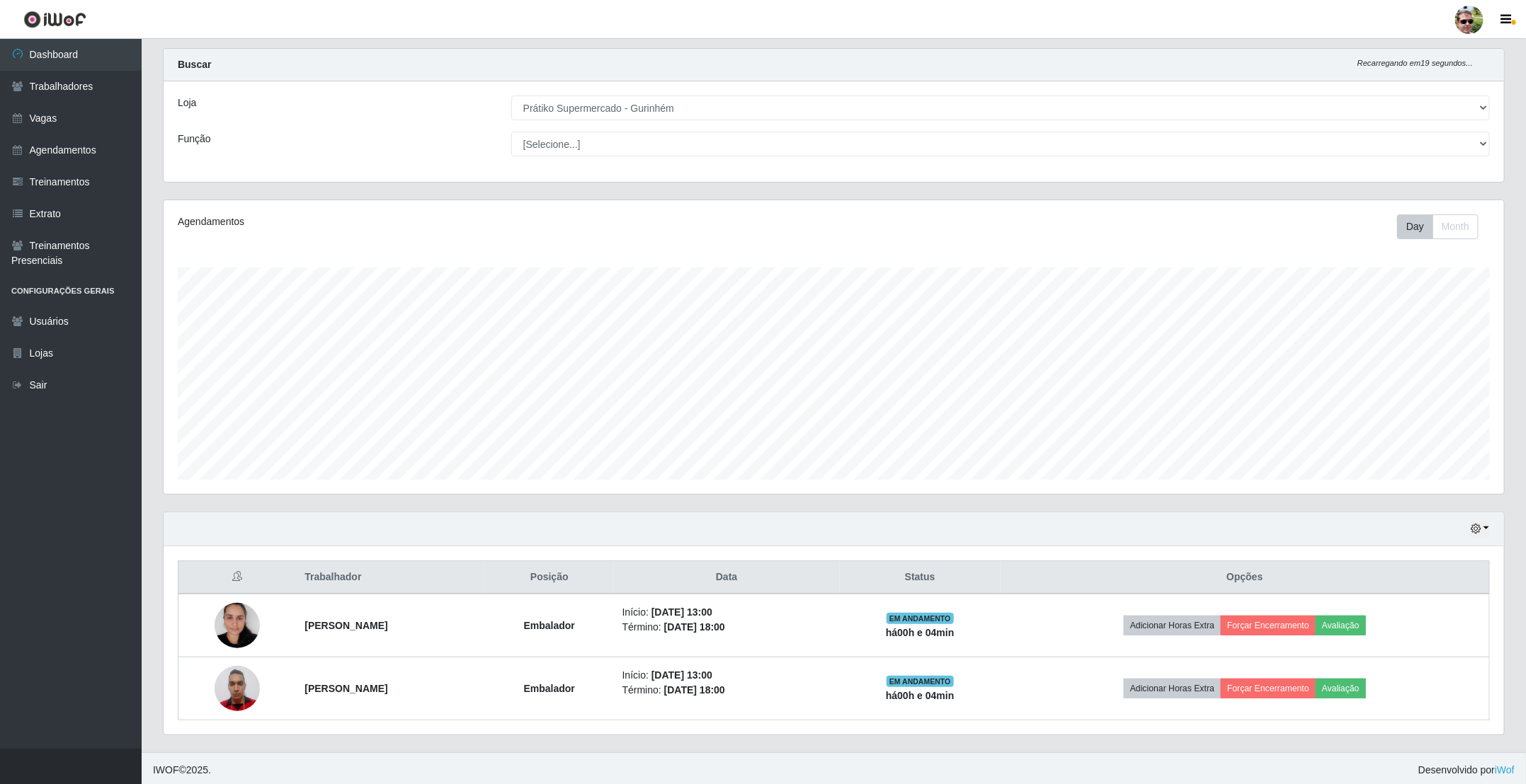
scroll to position [34, 0]
